Goal: Check status: Check status

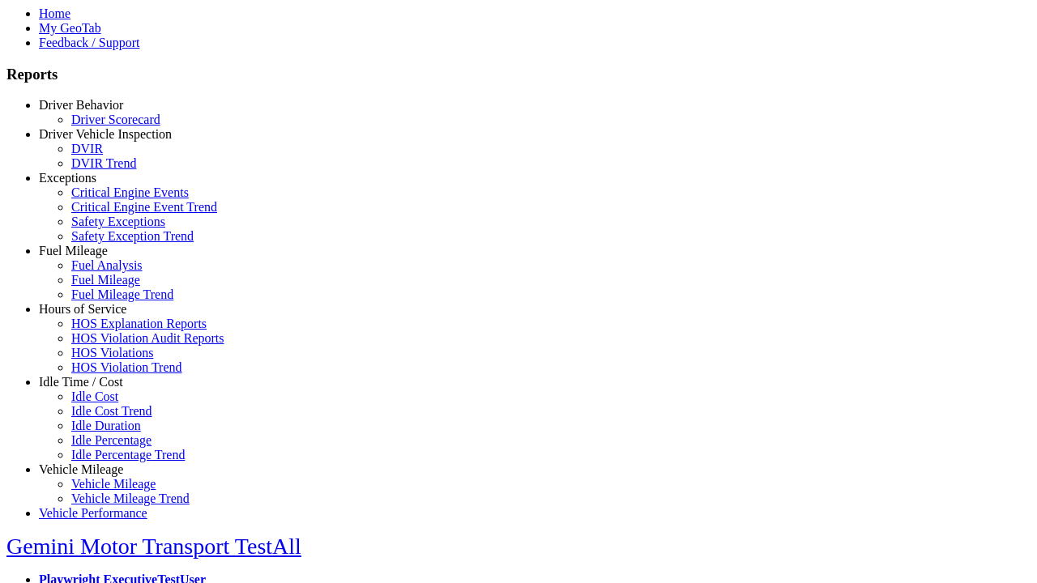
click at [93, 316] on link "Hours of Service" at bounding box center [82, 309] width 87 height 14
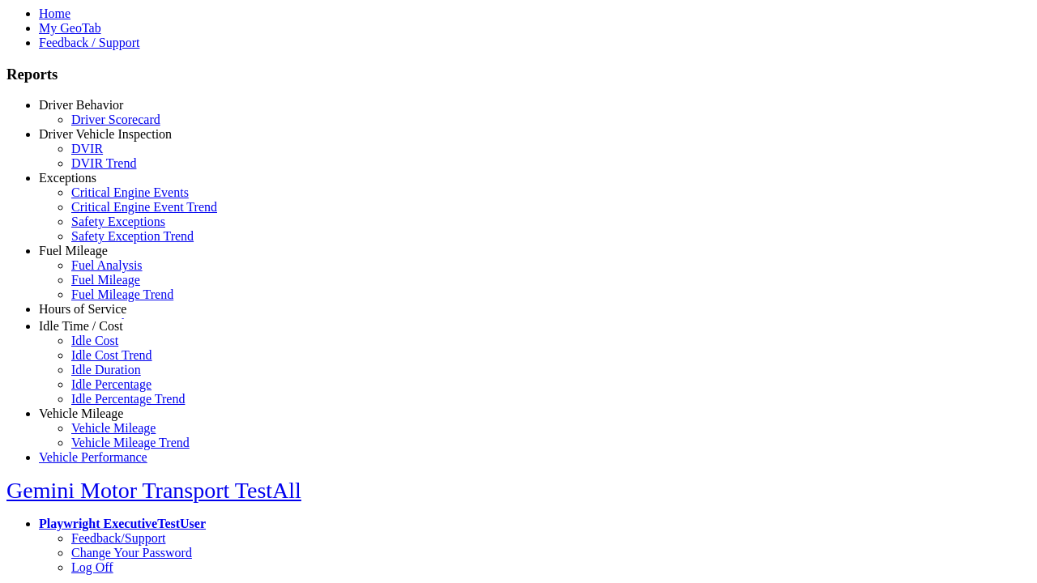
click at [105, 330] on link "HOS Explanation Reports" at bounding box center [138, 324] width 135 height 14
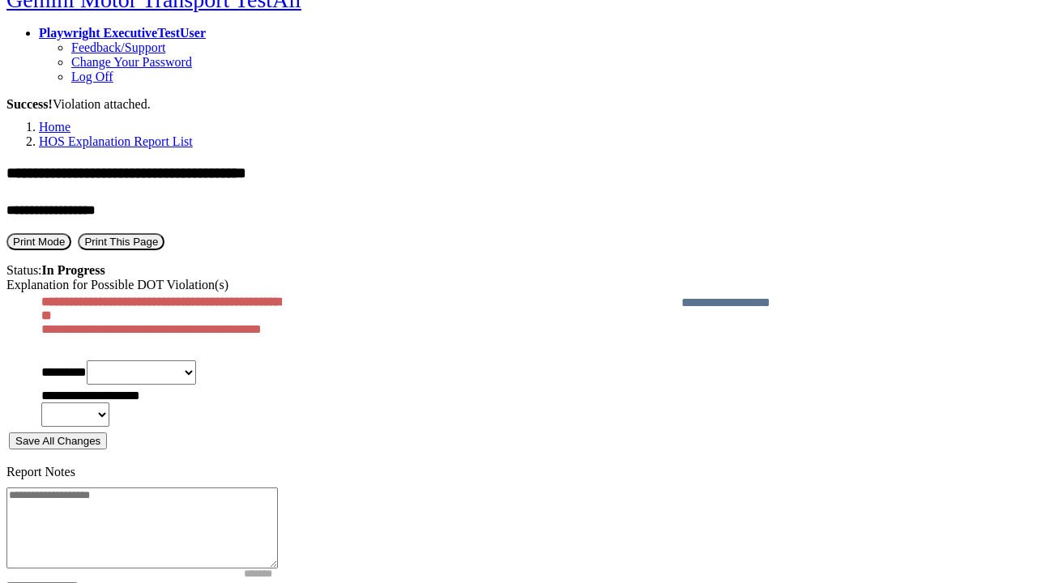
scroll to position [547, 0]
